Goal: Information Seeking & Learning: Understand process/instructions

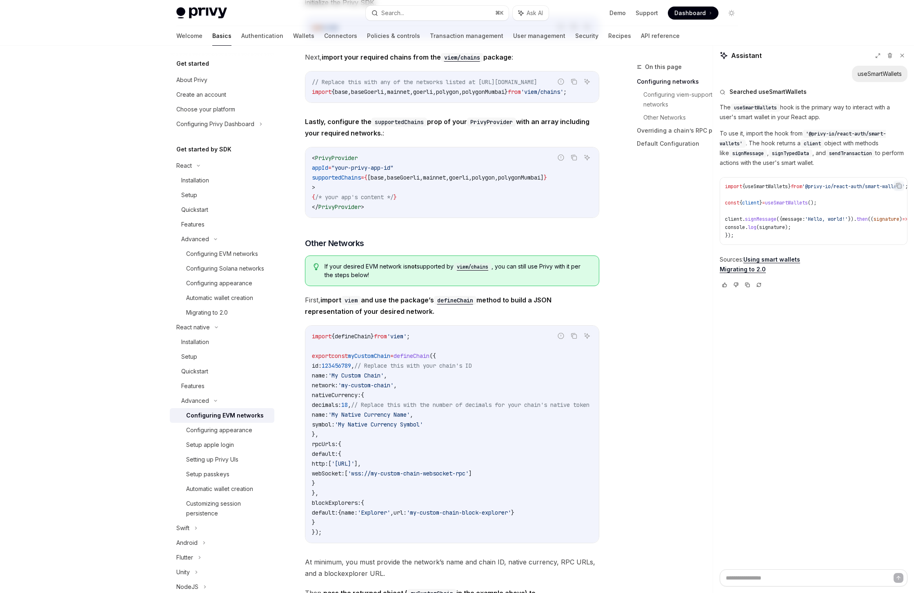
scroll to position [608, 0]
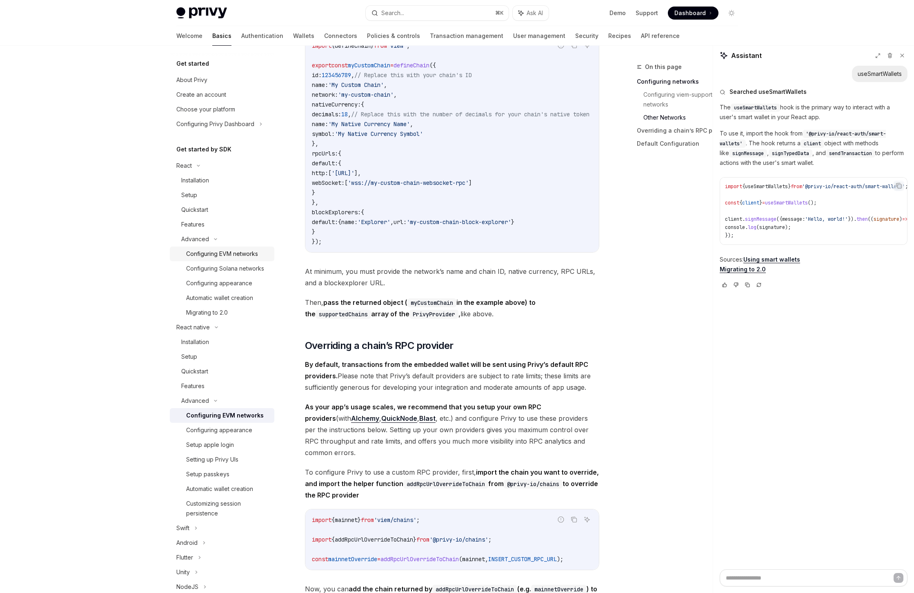
click at [243, 251] on div "Configuring EVM networks" at bounding box center [222, 254] width 72 height 10
type textarea "*"
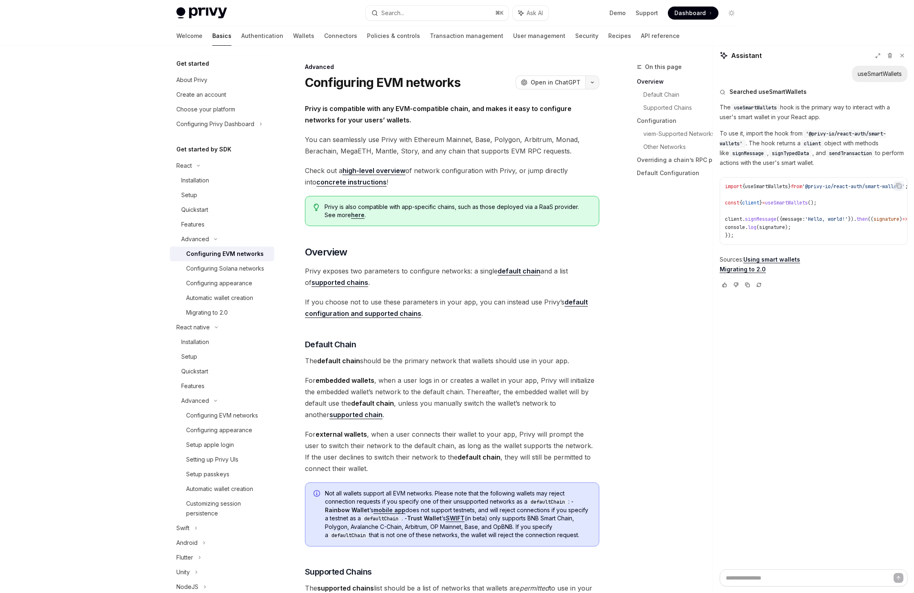
click at [596, 82] on button "button" at bounding box center [592, 82] width 14 height 14
click at [596, 82] on icon "button" at bounding box center [592, 82] width 10 height 3
click at [596, 82] on button "button" at bounding box center [592, 82] width 14 height 14
click at [552, 144] on div "Copy page as Markdown for LLMs" at bounding box center [553, 146] width 80 height 7
click at [597, 80] on button "button" at bounding box center [592, 82] width 14 height 14
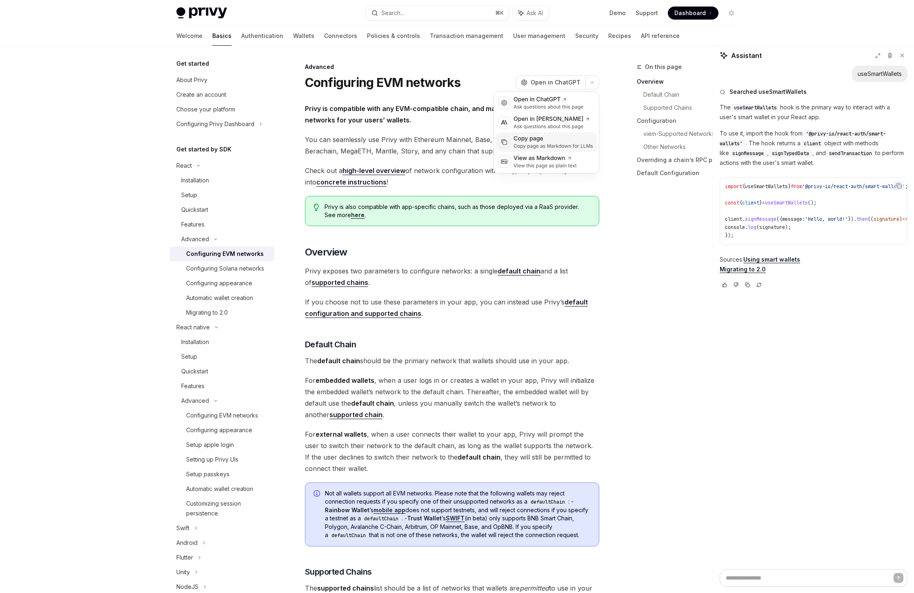
click at [565, 138] on div "Copy page" at bounding box center [553, 139] width 80 height 8
